Goal: Go to known website: Access a specific website the user already knows

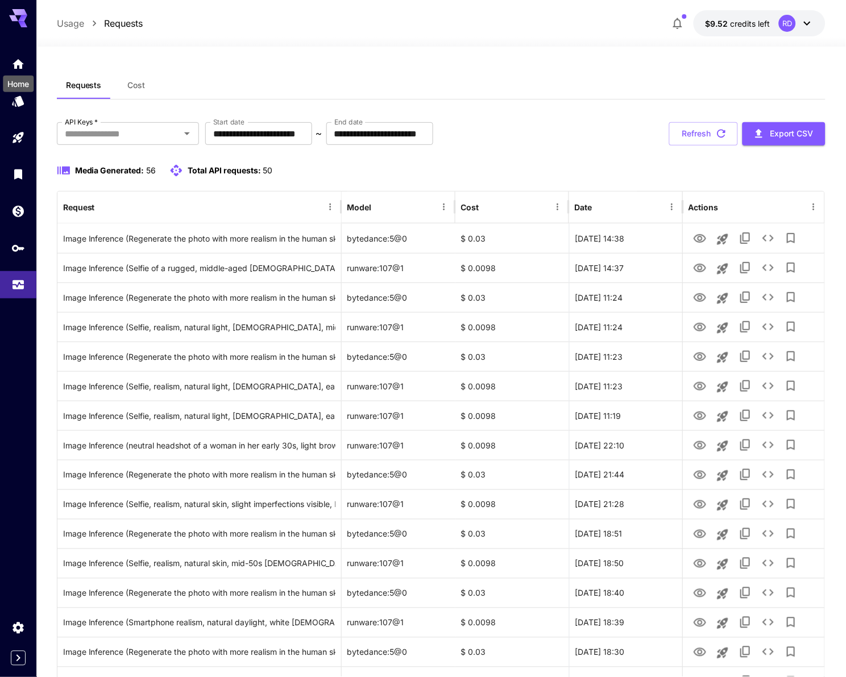
drag, startPoint x: 0, startPoint y: 0, endPoint x: 14, endPoint y: 65, distance: 66.9
click at [14, 65] on icon "Home" at bounding box center [18, 64] width 14 height 14
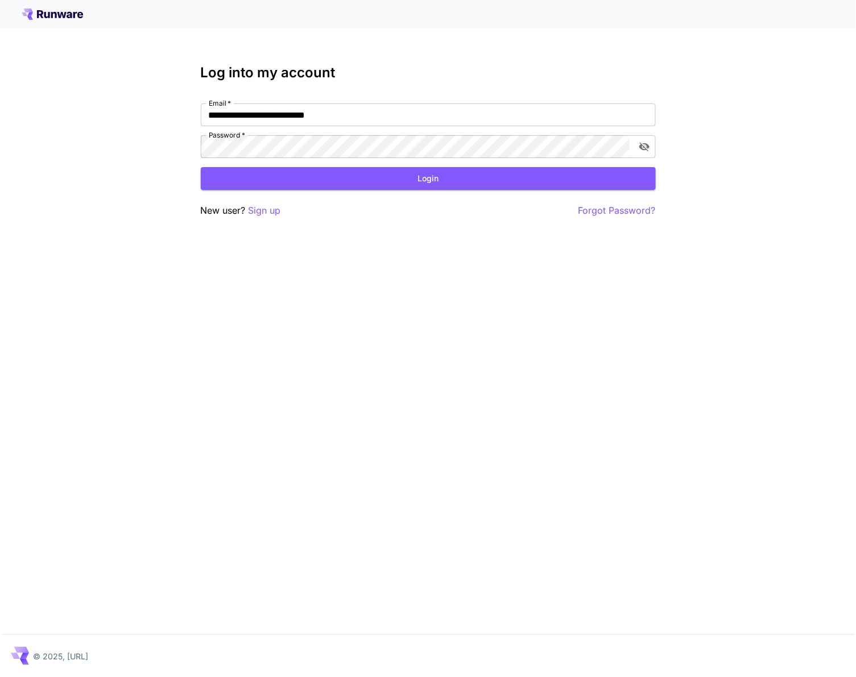
click at [424, 177] on button "Login" at bounding box center [428, 178] width 455 height 23
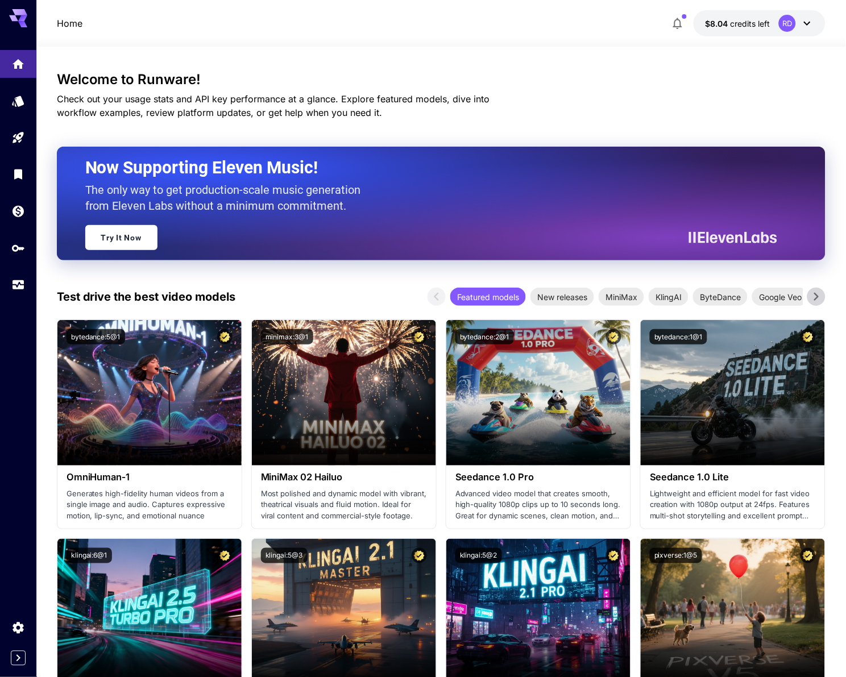
click at [579, 297] on span "New releases" at bounding box center [563, 297] width 64 height 12
